Goal: Information Seeking & Learning: Learn about a topic

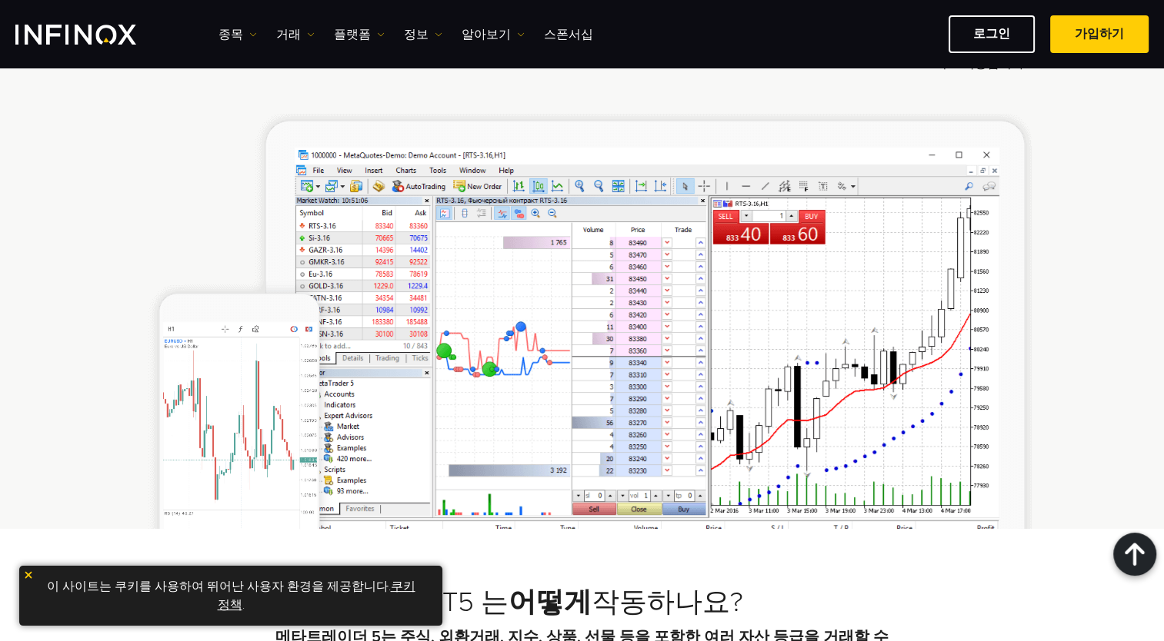
scroll to position [1077, 0]
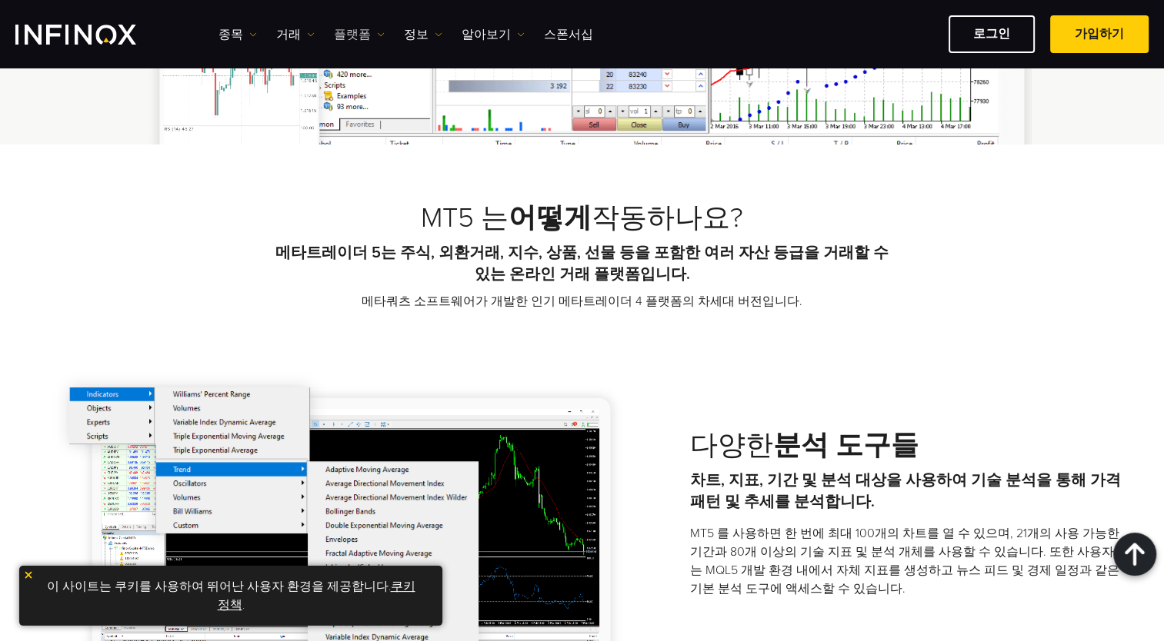
click at [368, 38] on link "플랫폼" at bounding box center [359, 34] width 51 height 18
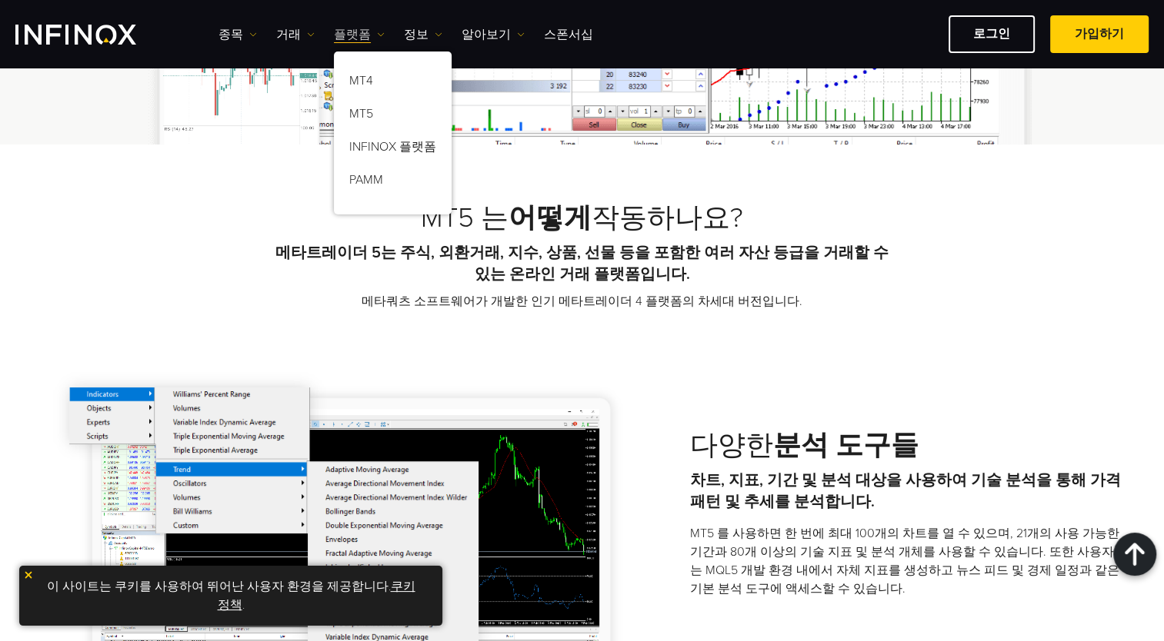
scroll to position [0, 0]
click at [388, 118] on link "MT5" at bounding box center [393, 116] width 118 height 33
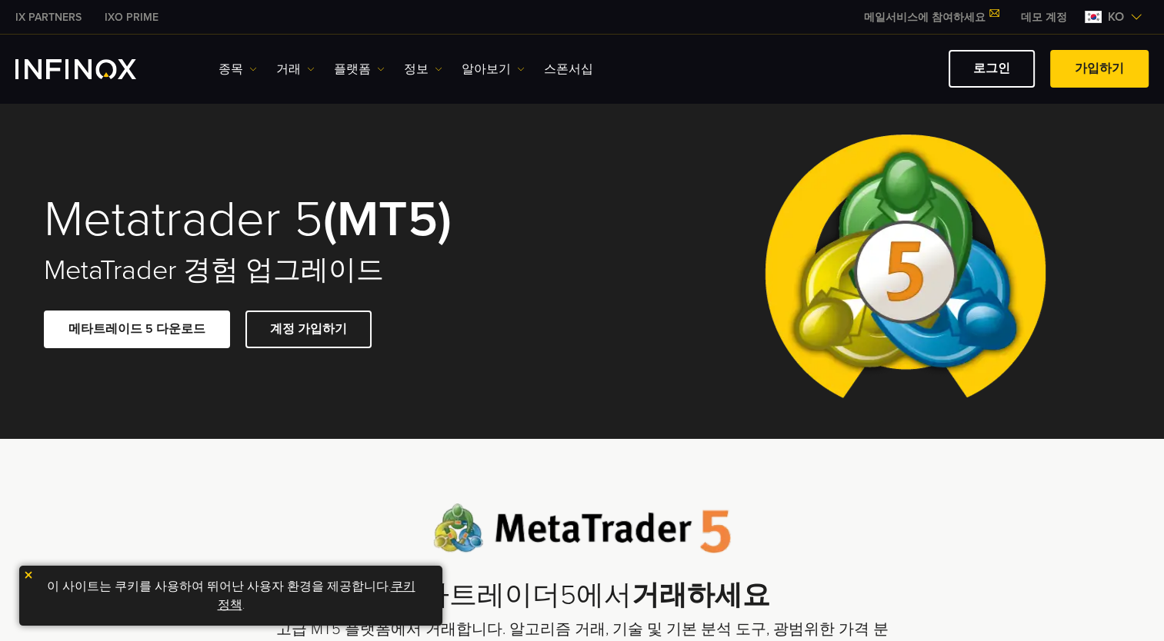
click at [295, 61] on link "거래" at bounding box center [295, 69] width 38 height 18
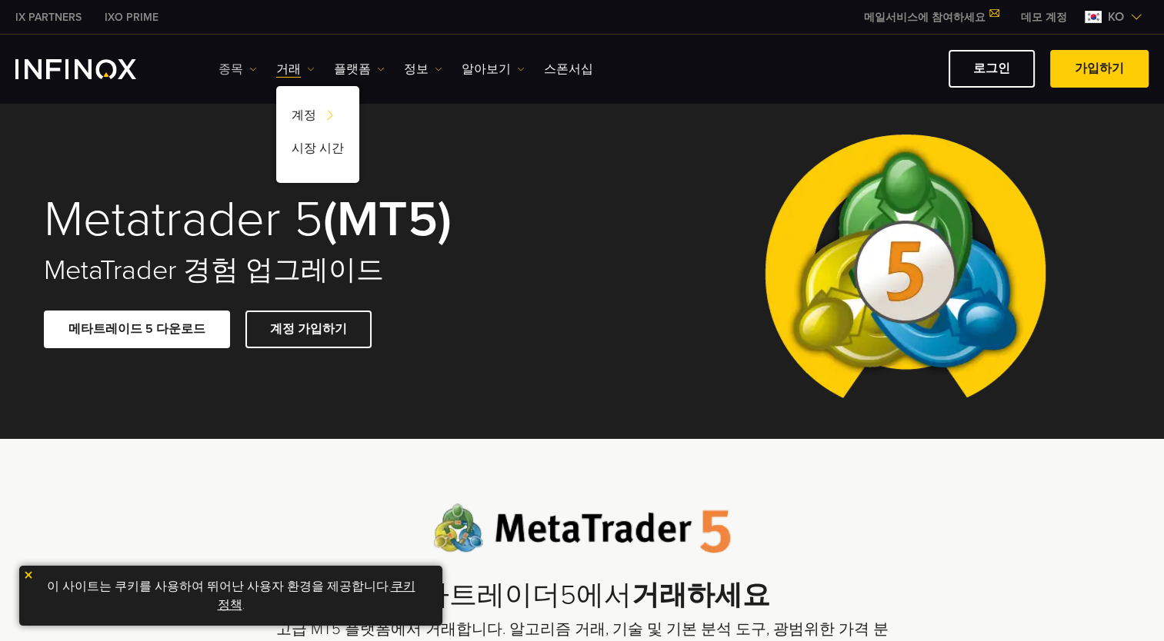
click at [249, 62] on link "종목" at bounding box center [237, 69] width 38 height 18
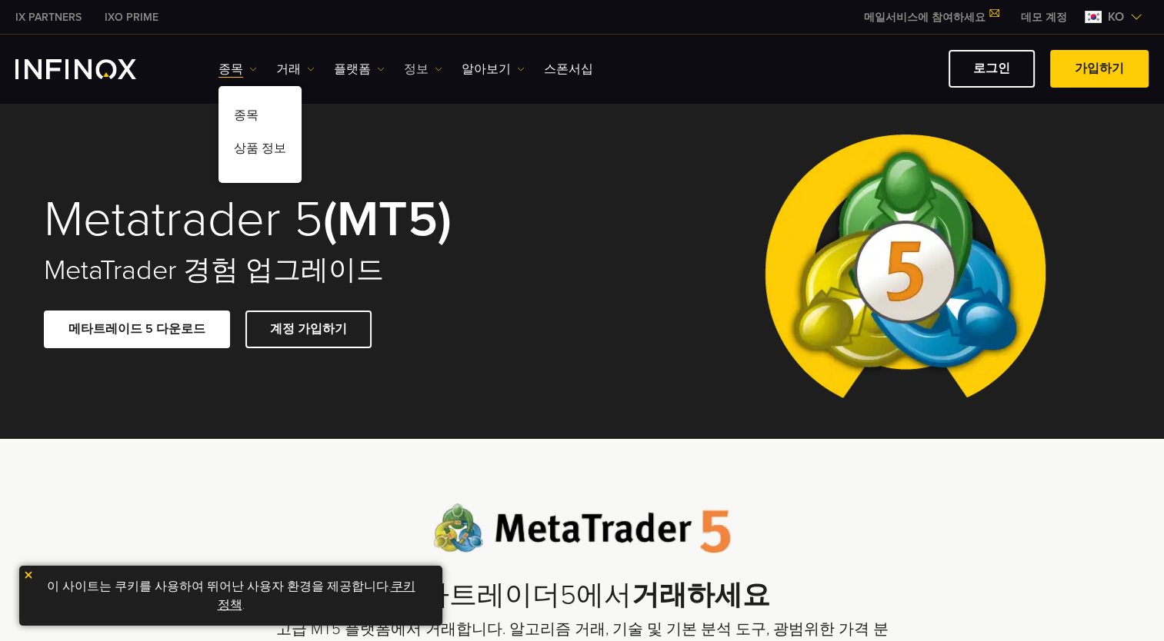
click at [415, 66] on link "정보" at bounding box center [423, 69] width 38 height 18
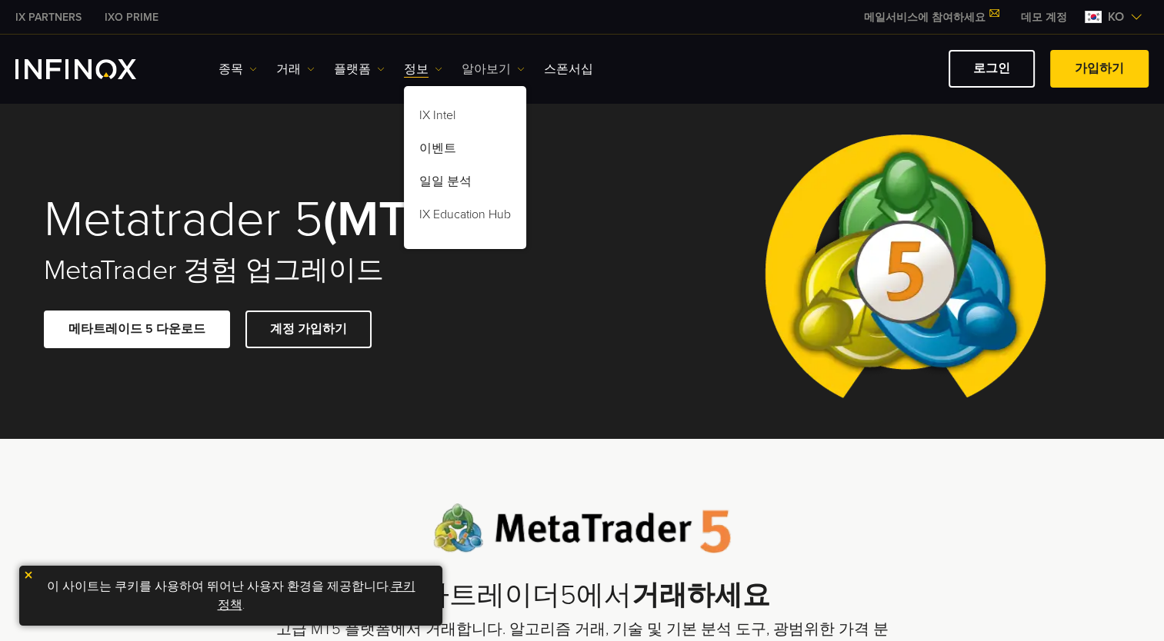
click at [487, 65] on link "알아보기" at bounding box center [492, 69] width 63 height 18
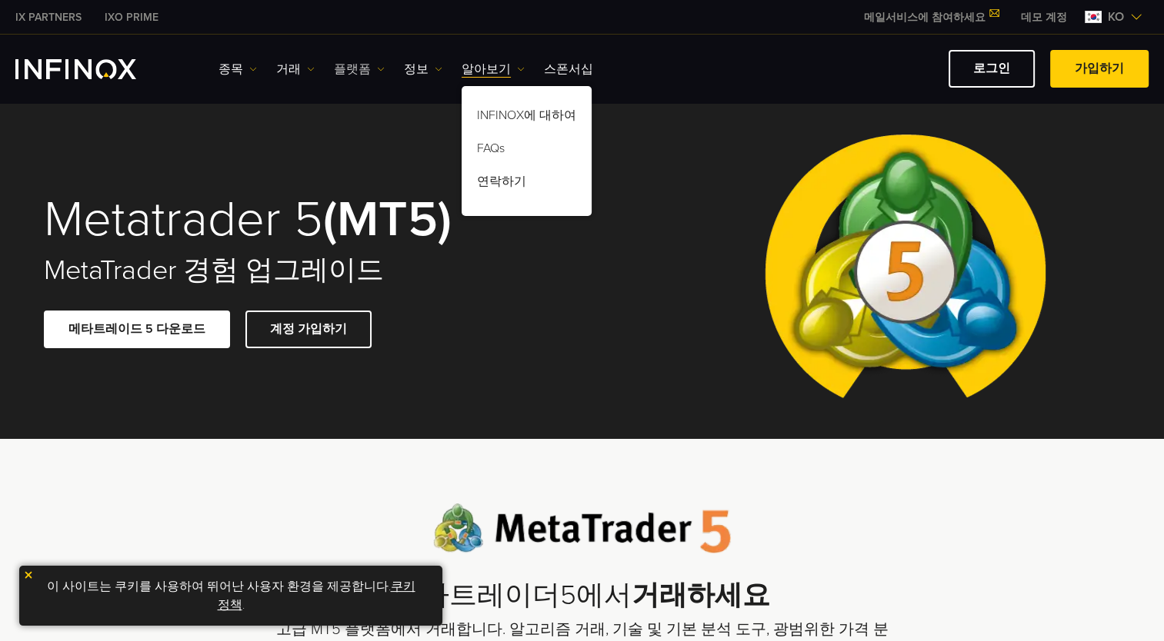
click at [352, 63] on link "플랫폼" at bounding box center [359, 69] width 51 height 18
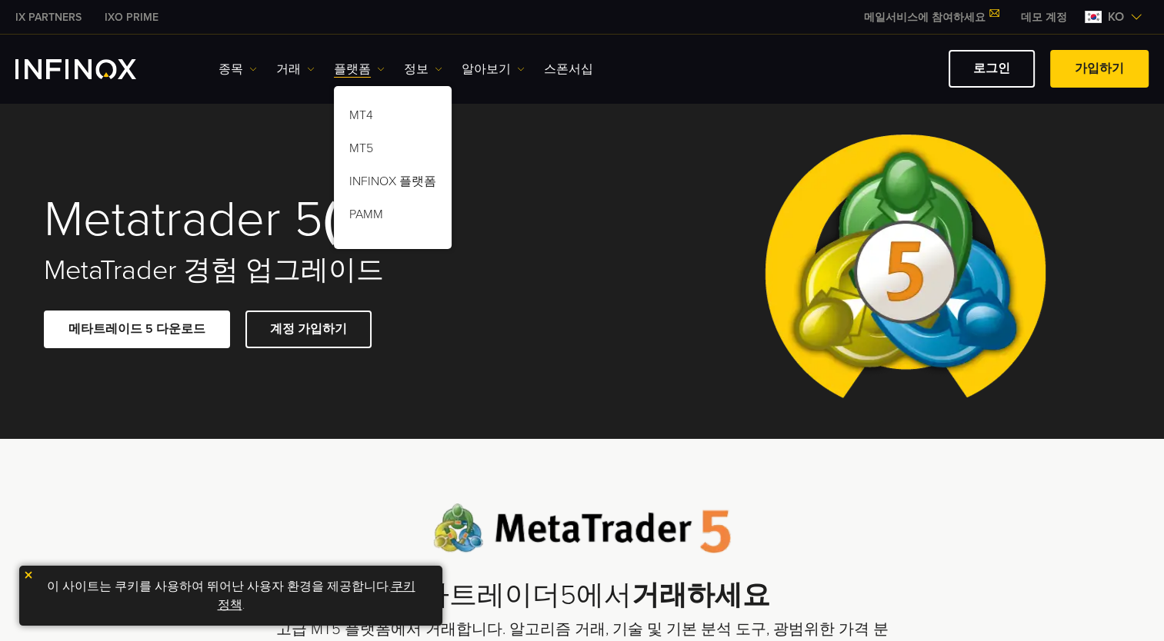
click at [571, 236] on div "Metatrader 5 (MT5) MetaTrader 경험 업그레이드 메타트레이드 5 다운로드 계정 가입하기" at bounding box center [581, 270] width 1107 height 337
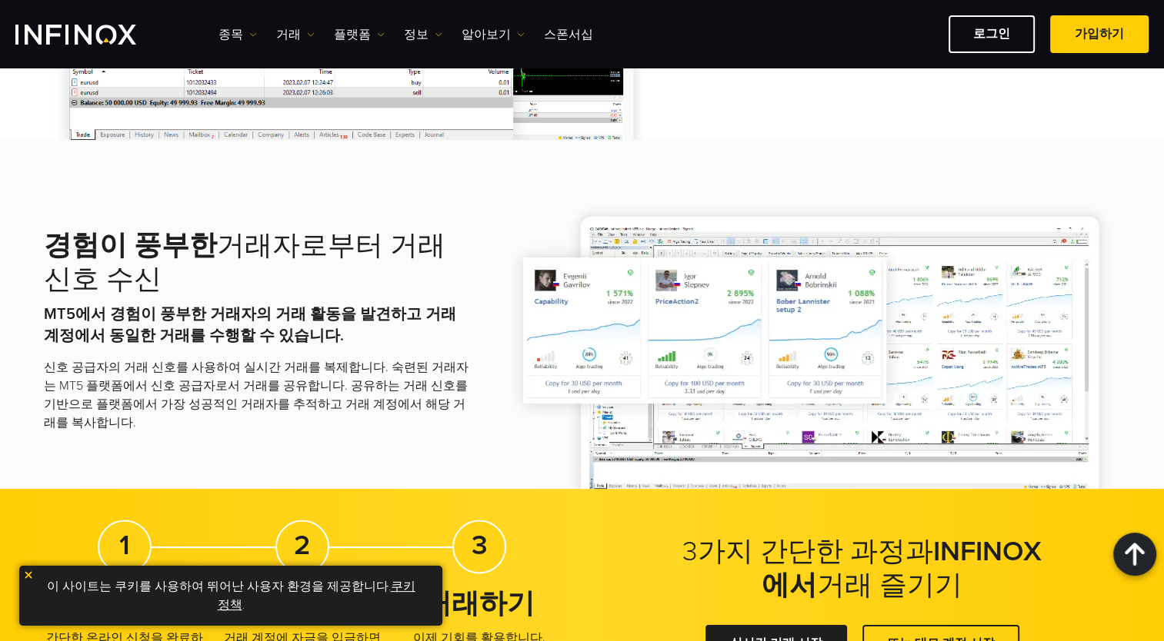
scroll to position [2615, 0]
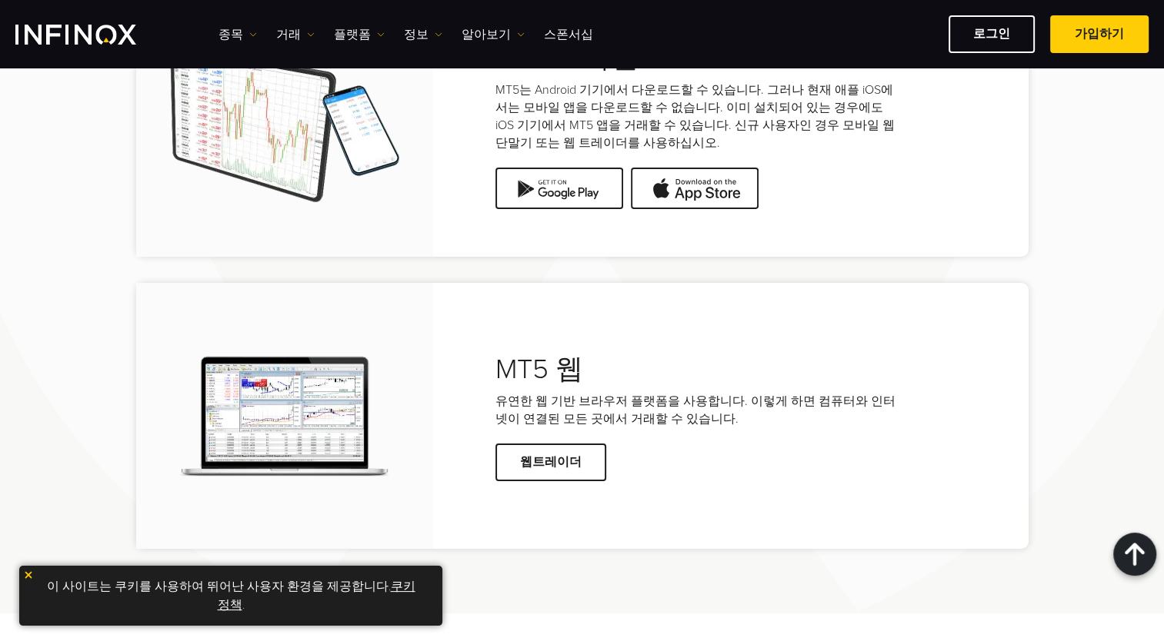
drag, startPoint x: 545, startPoint y: 405, endPoint x: 727, endPoint y: 421, distance: 182.3
click at [727, 421] on p "유연한 웹 기반 브라우저 플랫폼을 사용합니다. 이렇게 하면 컴퓨터와 인터넷이 연결된 모든 곳에서 거래할 수 있습니다." at bounding box center [699, 410] width 408 height 35
drag, startPoint x: 727, startPoint y: 421, endPoint x: 708, endPoint y: 451, distance: 35.2
click at [709, 451] on div "웹트레이더" at bounding box center [699, 463] width 408 height 38
